Goal: Navigation & Orientation: Understand site structure

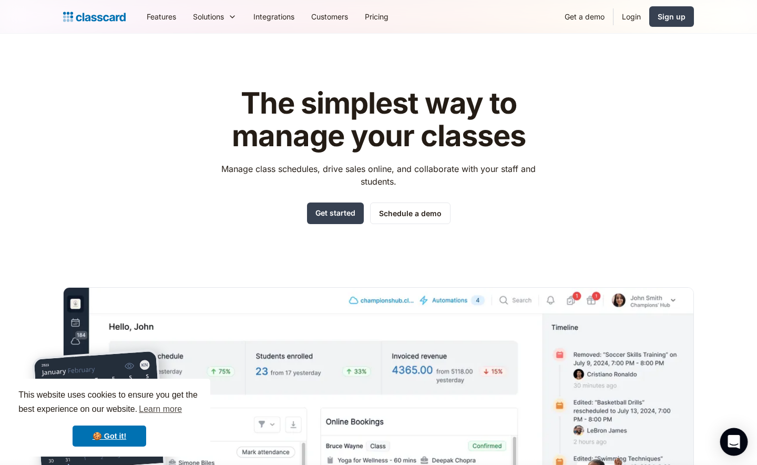
click at [737, 446] on icon "Open Intercom Messenger" at bounding box center [734, 442] width 14 height 14
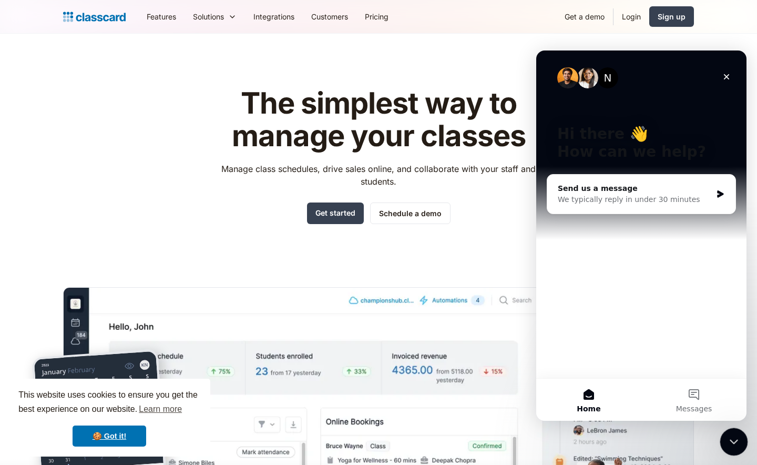
click at [742, 432] on div "Close Intercom Messenger" at bounding box center [732, 440] width 25 height 25
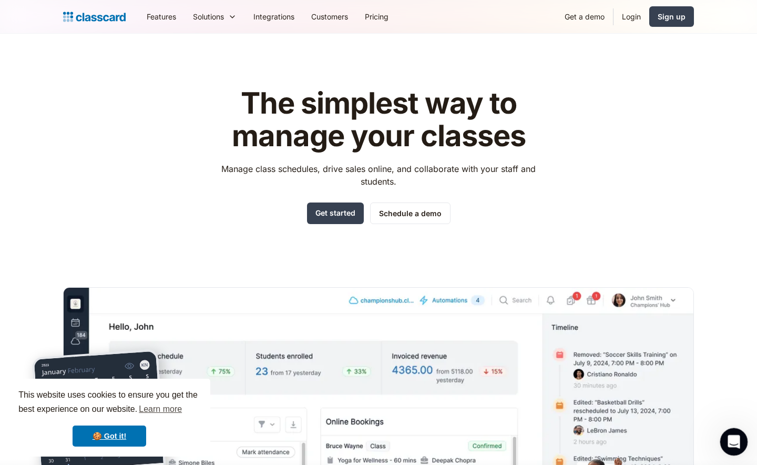
click at [742, 432] on div "Open Intercom Messenger" at bounding box center [732, 440] width 35 height 35
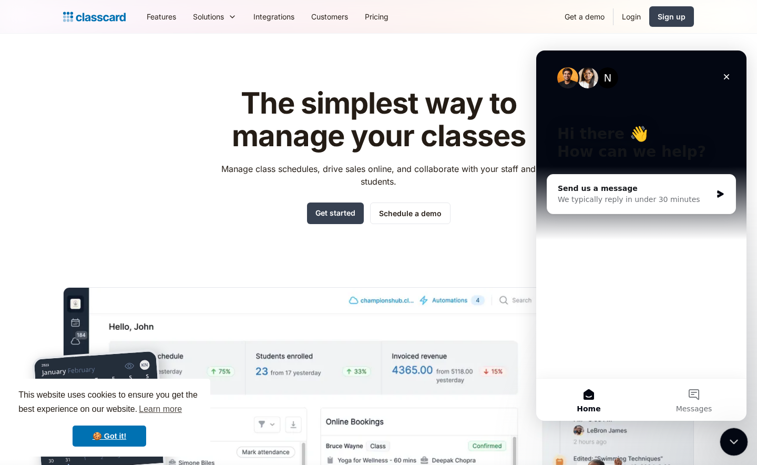
click at [733, 442] on icon "Close Intercom Messenger" at bounding box center [732, 440] width 13 height 13
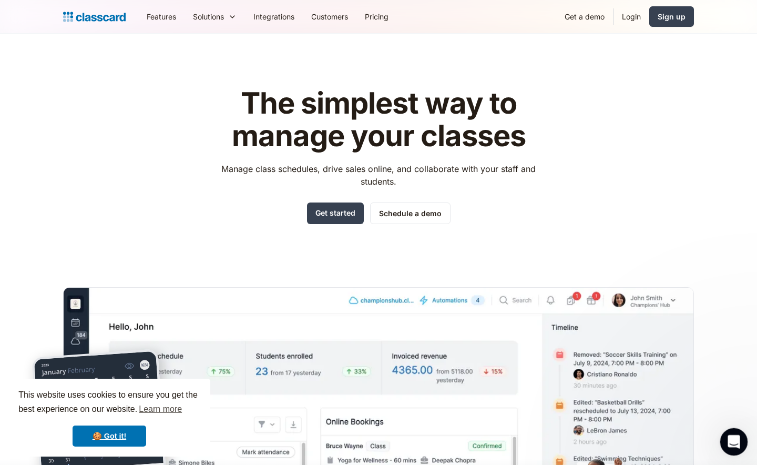
click at [733, 442] on icon "Open Intercom Messenger" at bounding box center [732, 440] width 17 height 17
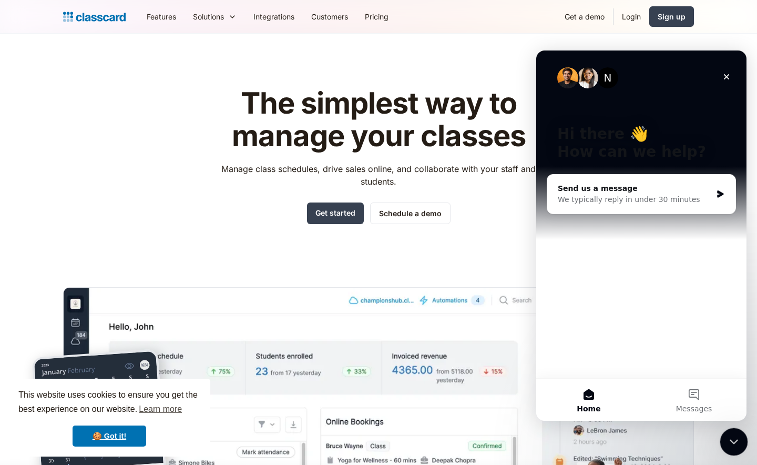
click at [733, 442] on icon "Close Intercom Messenger" at bounding box center [732, 440] width 13 height 13
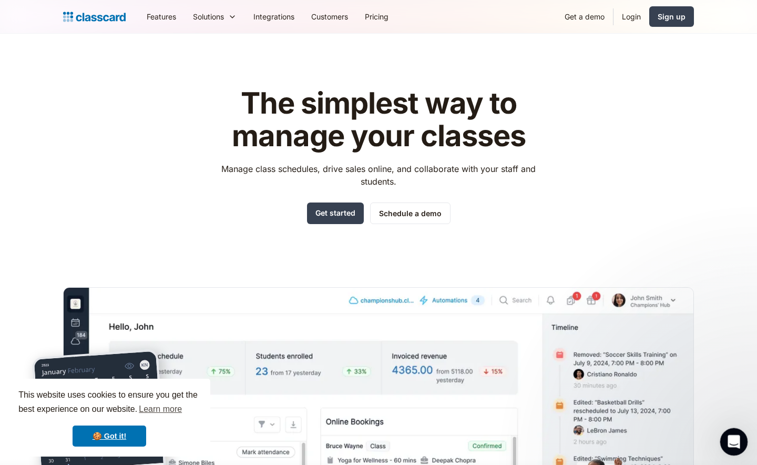
click at [733, 442] on icon "Open Intercom Messenger" at bounding box center [732, 440] width 17 height 17
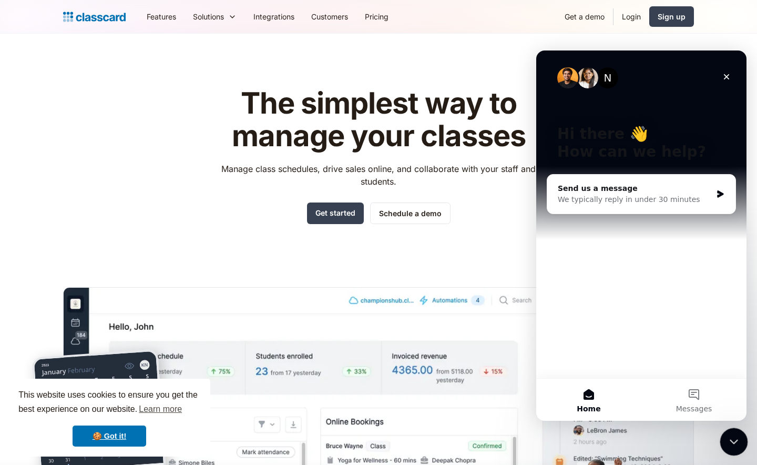
click at [733, 442] on icon "Close Intercom Messenger" at bounding box center [732, 440] width 13 height 13
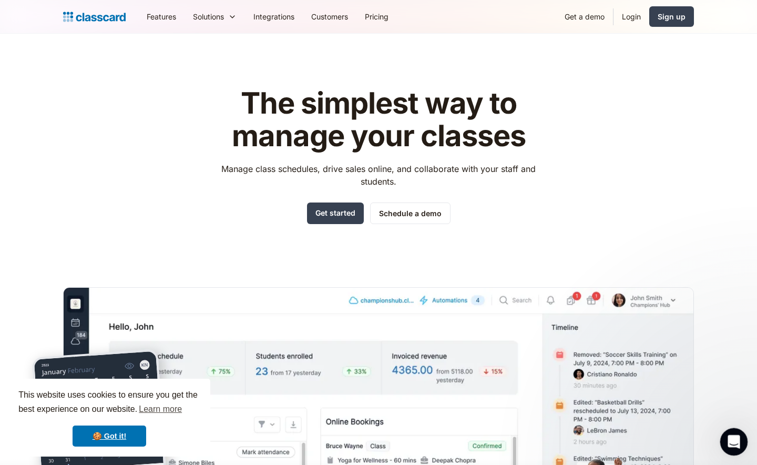
click at [732, 443] on icon "Open Intercom Messenger" at bounding box center [732, 440] width 17 height 17
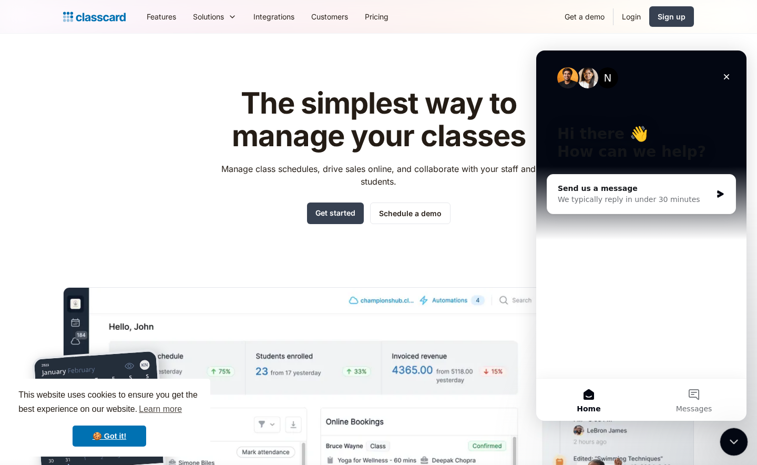
click at [732, 443] on icon "Close Intercom Messenger" at bounding box center [732, 440] width 13 height 13
